Goal: Task Accomplishment & Management: Use online tool/utility

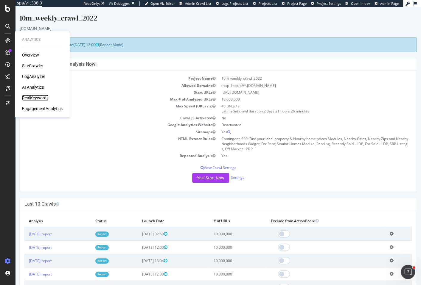
click at [39, 98] on div "RealKeywords" at bounding box center [35, 98] width 26 height 6
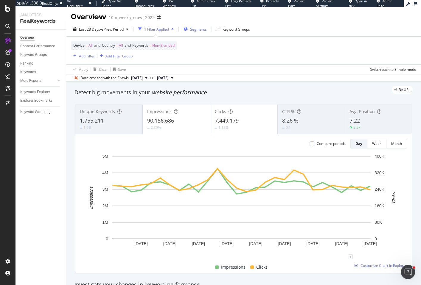
click at [194, 29] on span "Segments" at bounding box center [198, 29] width 17 height 5
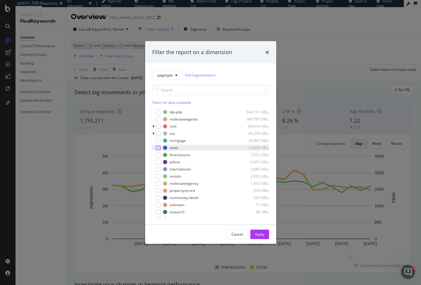
click at [158, 148] on div "modal" at bounding box center [158, 147] width 5 height 5
click at [263, 234] on div "Apply" at bounding box center [259, 234] width 9 height 5
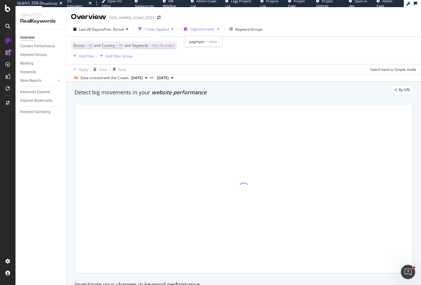
click at [207, 31] on span "Segment: news" at bounding box center [202, 28] width 24 height 5
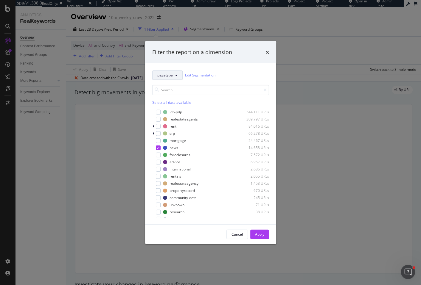
click at [173, 75] on button "pagetype" at bounding box center [167, 75] width 30 height 10
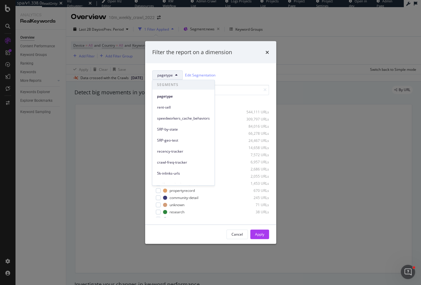
click at [176, 119] on span "speedworkers_cache_behaviors" at bounding box center [183, 118] width 53 height 5
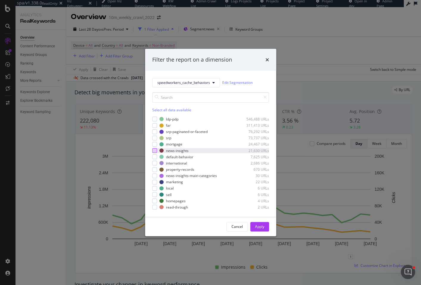
click at [154, 151] on div "modal" at bounding box center [154, 150] width 5 height 5
click at [258, 227] on div "Apply" at bounding box center [259, 226] width 9 height 5
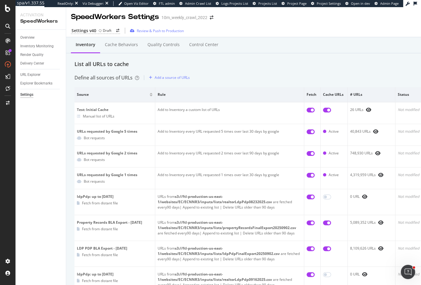
scroll to position [291, 0]
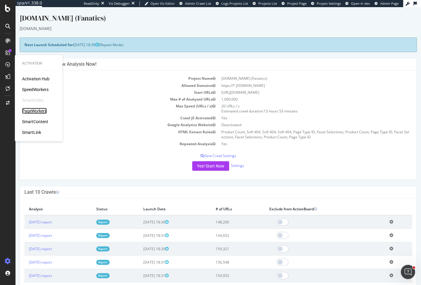
click at [34, 113] on div "PageWorkers" at bounding box center [34, 111] width 25 height 6
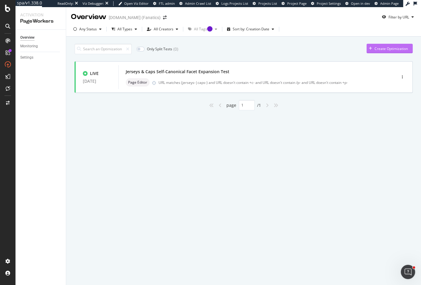
click at [369, 49] on icon "button" at bounding box center [370, 49] width 3 height 4
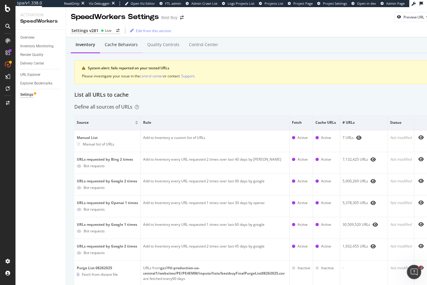
click at [121, 45] on div "Cache behaviors" at bounding box center [121, 45] width 33 height 6
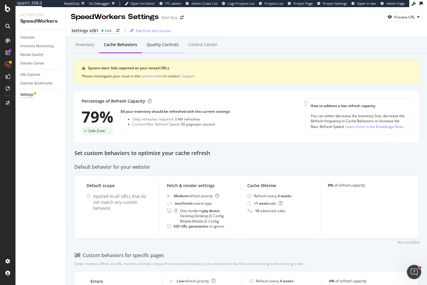
click at [154, 48] on div "Quality Controls" at bounding box center [163, 45] width 42 height 16
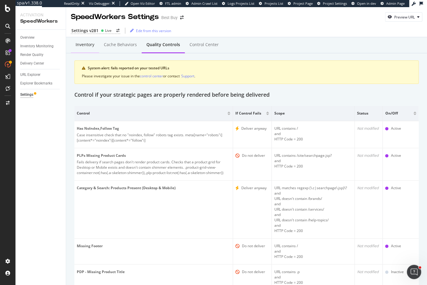
click at [88, 44] on div "Inventory" at bounding box center [85, 45] width 19 height 6
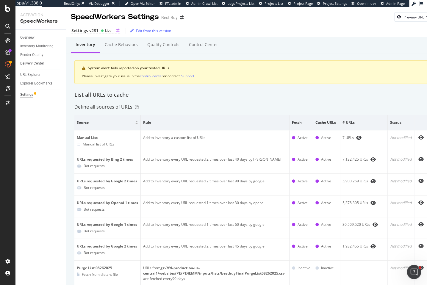
click at [93, 31] on div "Settings v281" at bounding box center [84, 31] width 27 height 6
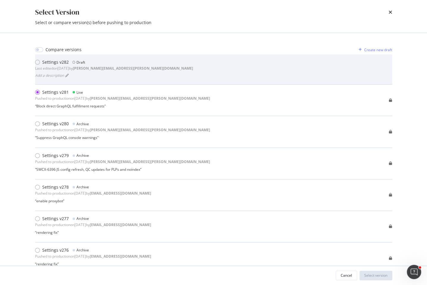
click at [115, 78] on div "Add a description" at bounding box center [114, 75] width 158 height 8
click at [145, 78] on div "Settings v282 Draft Last edited on [DATE] by [PERSON_NAME][EMAIL_ADDRESS][PERSO…" at bounding box center [213, 69] width 357 height 20
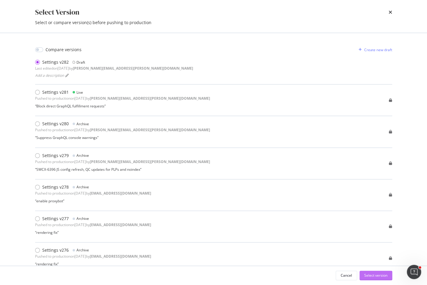
click at [372, 277] on div "Select version" at bounding box center [375, 275] width 23 height 5
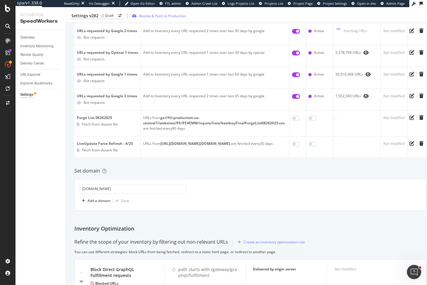
scroll to position [184, 0]
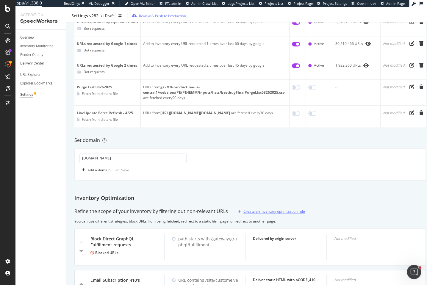
click at [268, 214] on div "Create an inventory optimization rule" at bounding box center [275, 211] width 62 height 5
